Goal: Register for event/course: Sign up to attend an event or enroll in a course

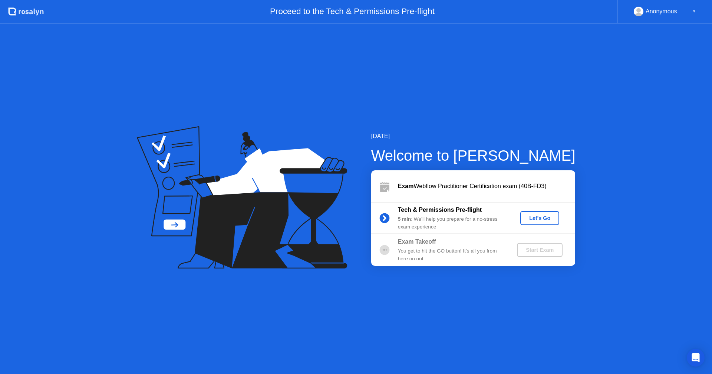
click at [533, 216] on div "Let's Go" at bounding box center [539, 218] width 33 height 6
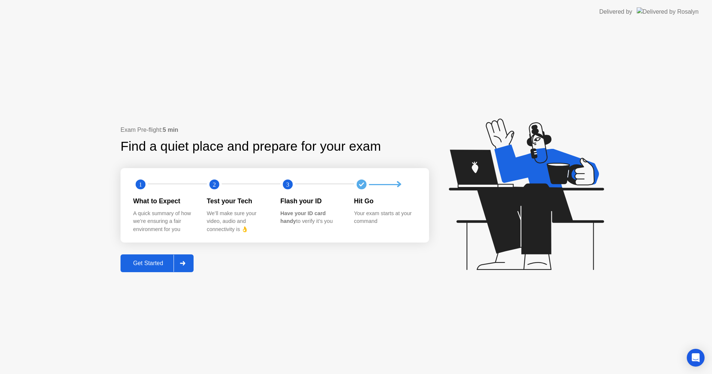
click at [150, 264] on div "Get Started" at bounding box center [148, 263] width 51 height 7
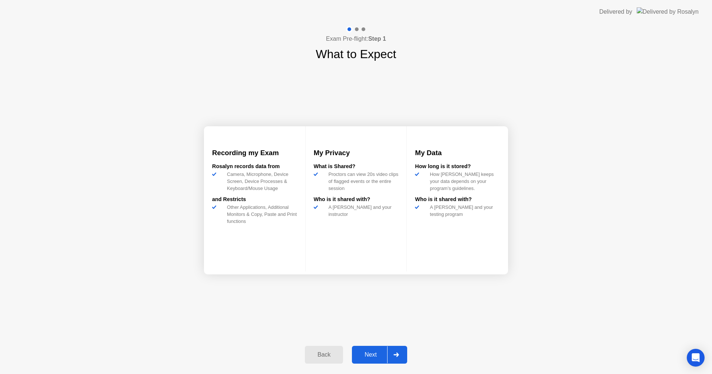
click at [366, 352] on div "Next" at bounding box center [370, 355] width 33 height 7
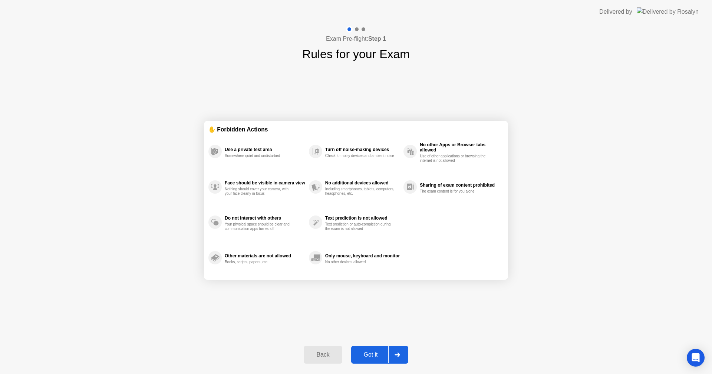
click at [359, 352] on div "Got it" at bounding box center [370, 355] width 35 height 7
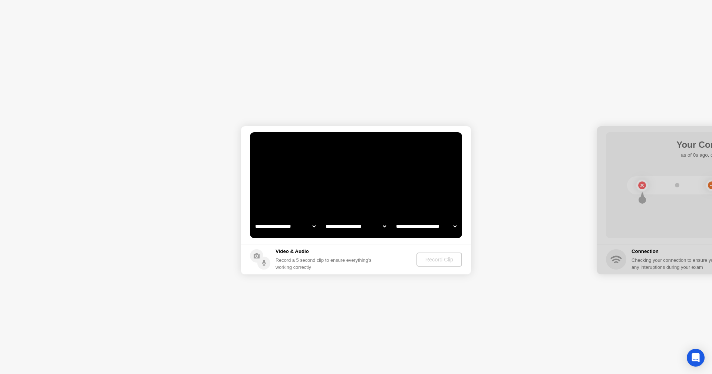
select select "**********"
select select "*******"
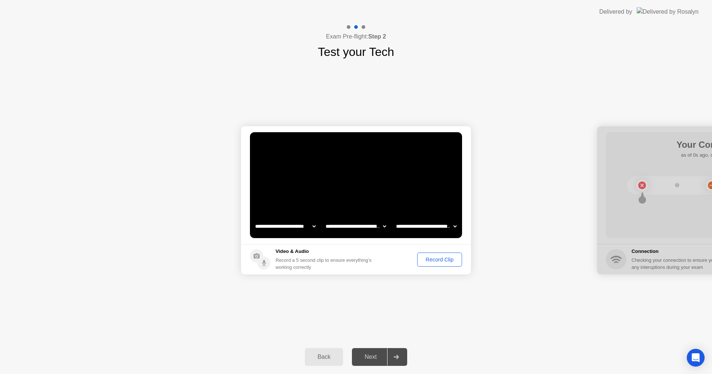
click at [421, 261] on div "Record Clip" at bounding box center [440, 260] width 40 height 6
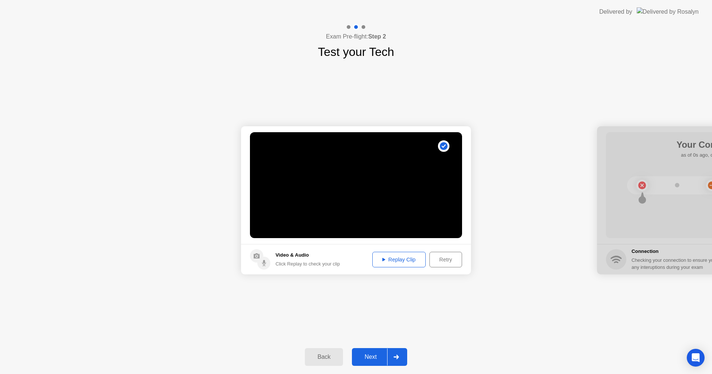
click at [394, 257] on div "Replay Clip" at bounding box center [399, 260] width 48 height 6
click at [376, 355] on div "Next" at bounding box center [370, 357] width 33 height 7
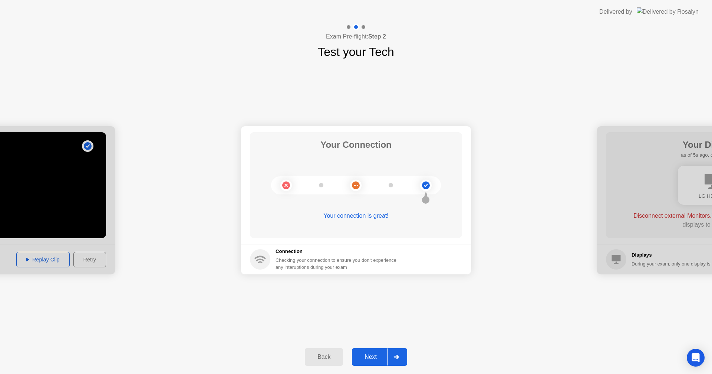
click at [365, 361] on div "Next" at bounding box center [370, 357] width 33 height 7
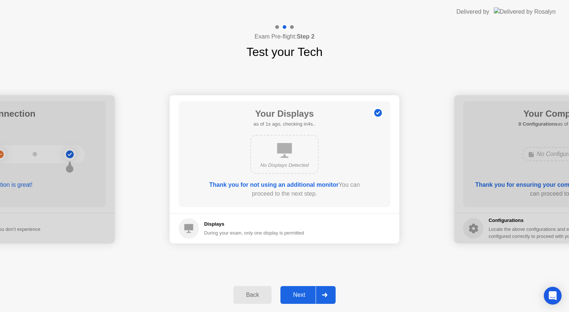
click at [538, 0] on div "Delivered by" at bounding box center [506, 12] width 99 height 24
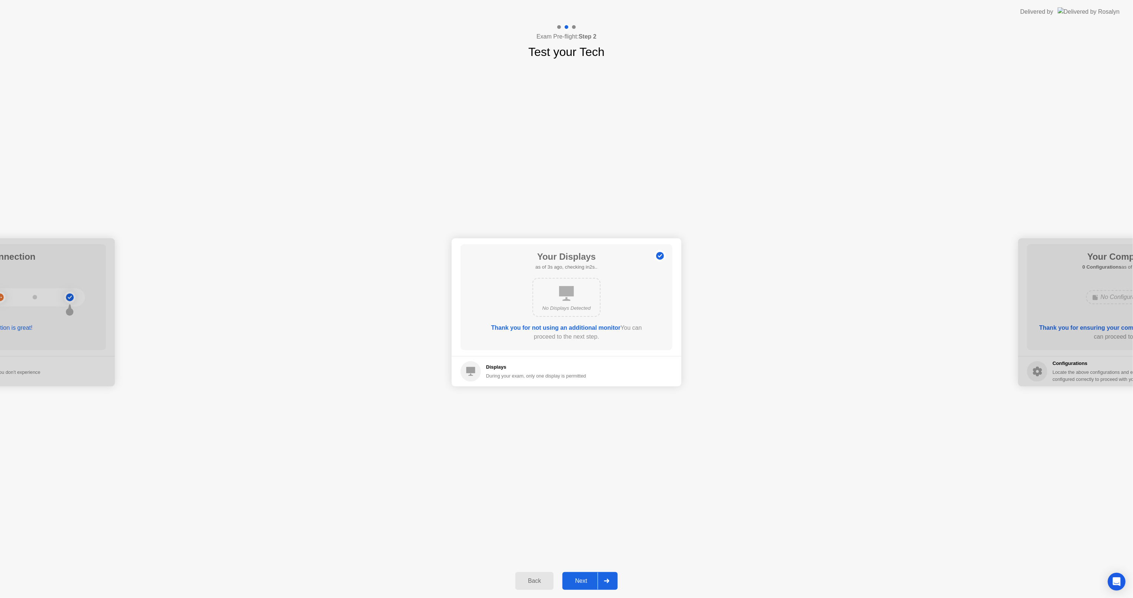
click at [276, 206] on div "**********" at bounding box center [566, 312] width 1133 height 503
click at [157, 184] on div "**********" at bounding box center [566, 312] width 1133 height 503
click at [391, 96] on div "**********" at bounding box center [566, 312] width 1133 height 503
click at [311, 30] on div "Exam Pre-flight: Step 2 Test your Tech" at bounding box center [566, 42] width 1133 height 37
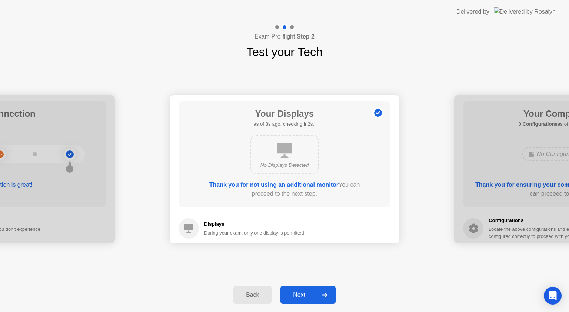
click at [296, 289] on button "Next" at bounding box center [308, 295] width 55 height 18
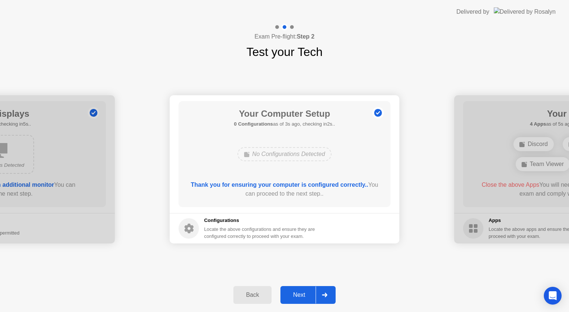
click at [296, 289] on button "Next" at bounding box center [308, 295] width 55 height 18
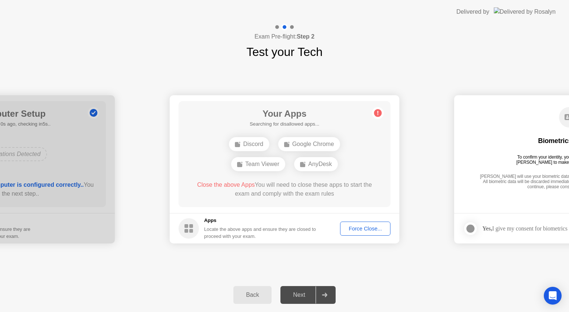
click at [354, 229] on div "Force Close..." at bounding box center [365, 229] width 45 height 6
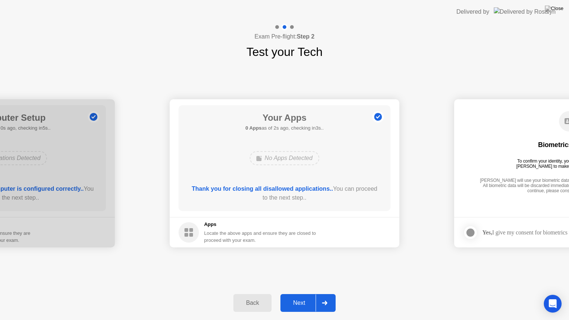
click at [307, 306] on div "Next" at bounding box center [299, 303] width 33 height 7
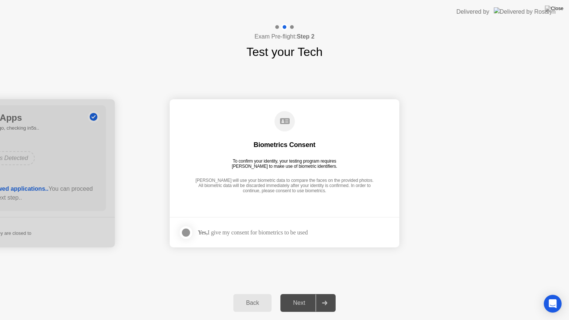
click at [297, 303] on div "Next" at bounding box center [299, 303] width 33 height 7
click at [185, 234] on div at bounding box center [186, 232] width 9 height 9
click at [302, 302] on div "Next" at bounding box center [299, 303] width 33 height 7
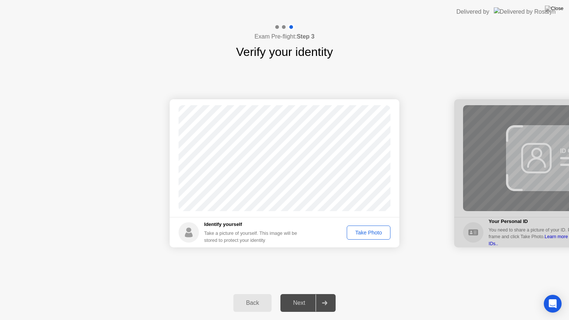
click at [367, 237] on button "Take Photo" at bounding box center [369, 233] width 44 height 14
click at [296, 305] on div "Next" at bounding box center [299, 303] width 33 height 7
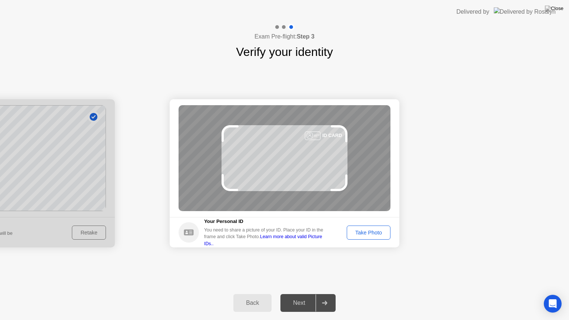
click at [377, 234] on div "Take Photo" at bounding box center [368, 233] width 39 height 6
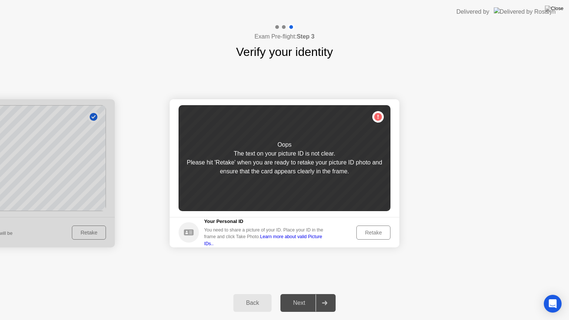
click at [377, 234] on div "Retake" at bounding box center [373, 233] width 29 height 6
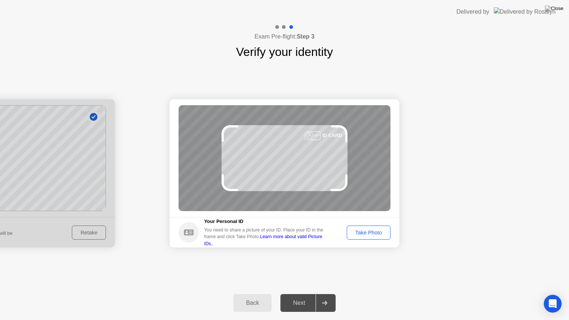
click at [361, 230] on div "Take Photo" at bounding box center [368, 233] width 39 height 6
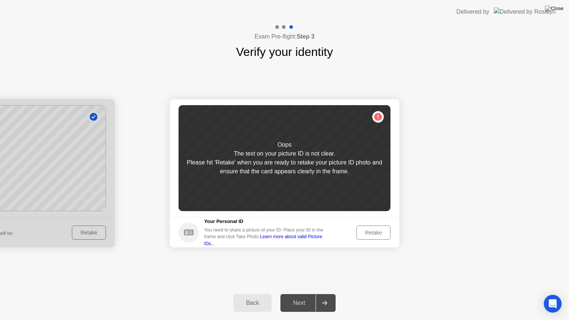
click at [375, 233] on div "Retake" at bounding box center [373, 233] width 29 height 6
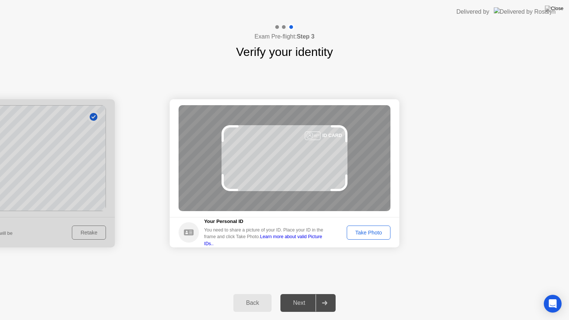
click at [569, 31] on div "Exam Pre-flight: Step 3 Verify your identity" at bounding box center [284, 42] width 569 height 37
click at [359, 233] on div "Take Photo" at bounding box center [368, 233] width 39 height 6
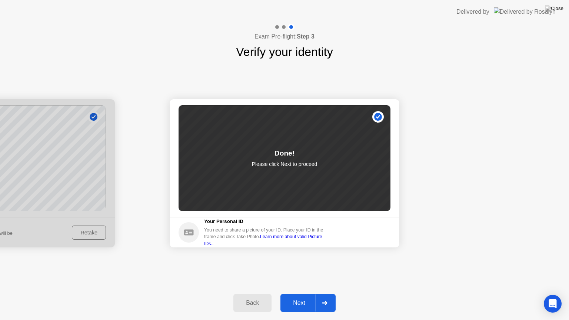
click at [297, 304] on div "Next" at bounding box center [299, 303] width 33 height 7
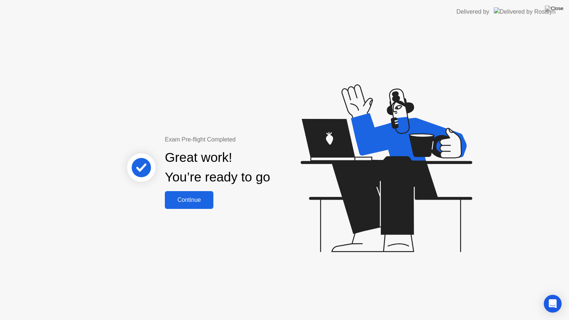
click at [196, 199] on div "Continue" at bounding box center [189, 200] width 44 height 7
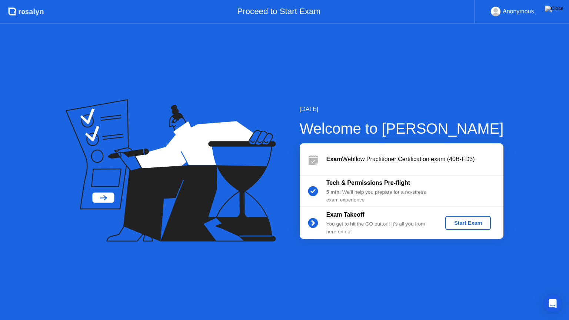
click at [468, 225] on div "Start Exam" at bounding box center [468, 223] width 40 height 6
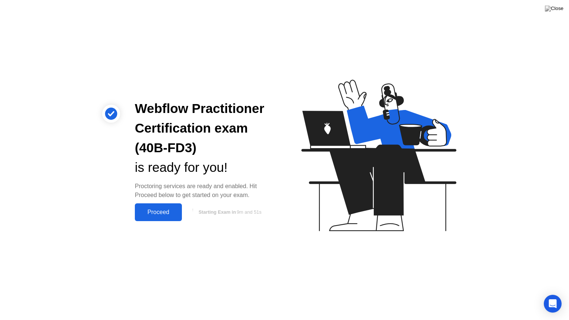
click at [158, 213] on div "Proceed" at bounding box center [158, 212] width 43 height 7
